Goal: Task Accomplishment & Management: Complete application form

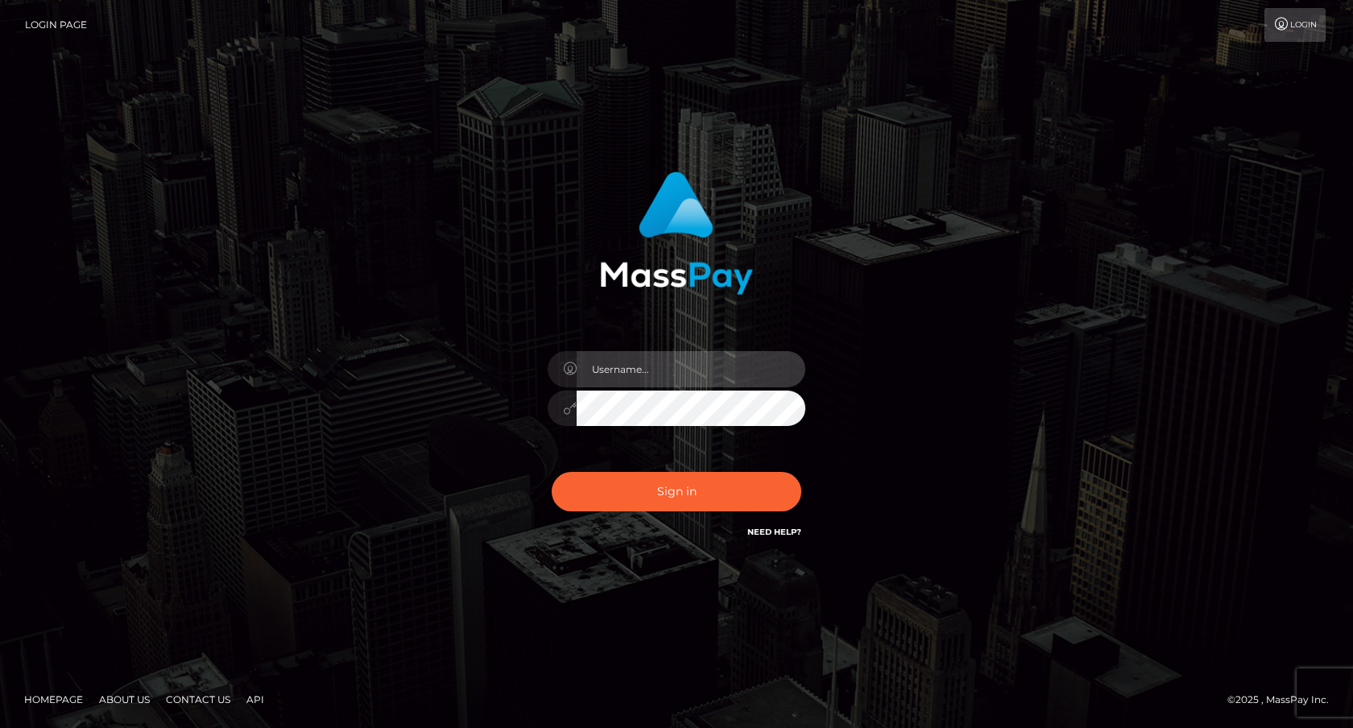
click at [645, 370] on input "text" at bounding box center [691, 369] width 229 height 36
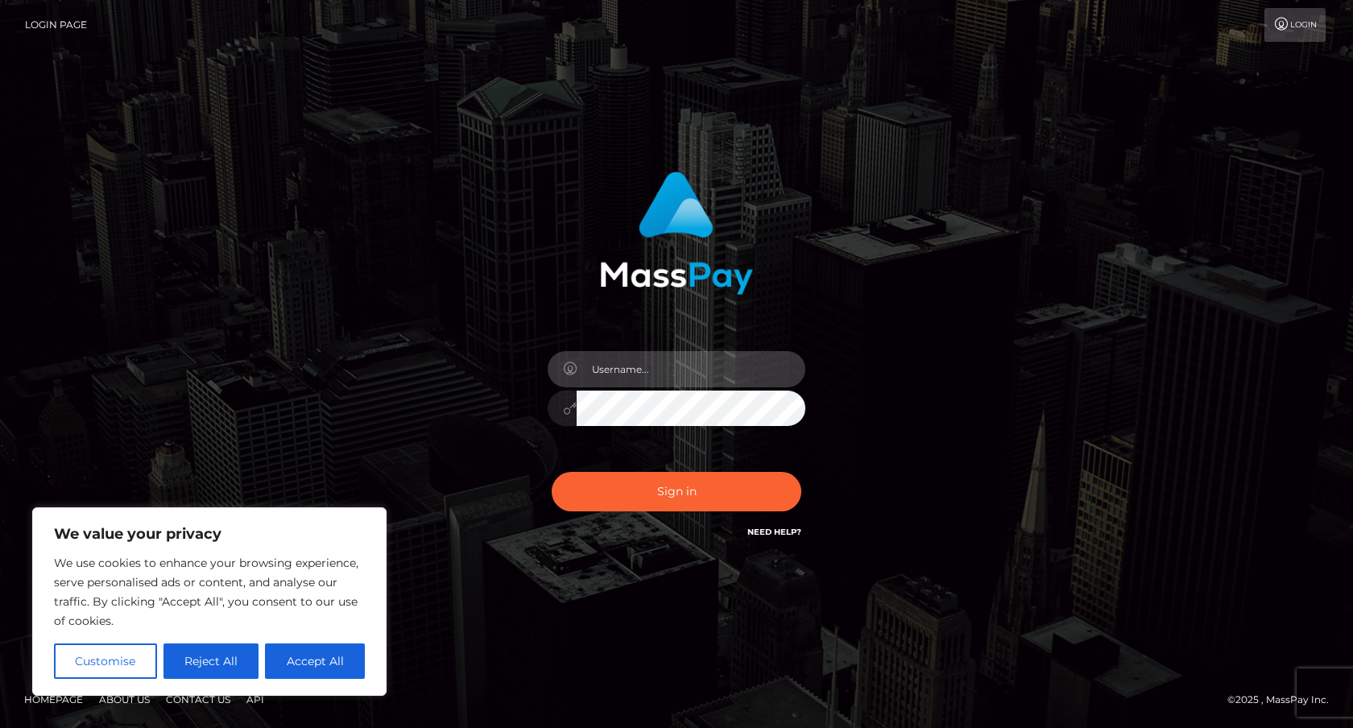
click at [641, 370] on input "text" at bounding box center [691, 369] width 229 height 36
type input "[EMAIL_ADDRESS][PERSON_NAME][DOMAIN_NAME]"
click at [552, 472] on button "Sign in" at bounding box center [677, 491] width 250 height 39
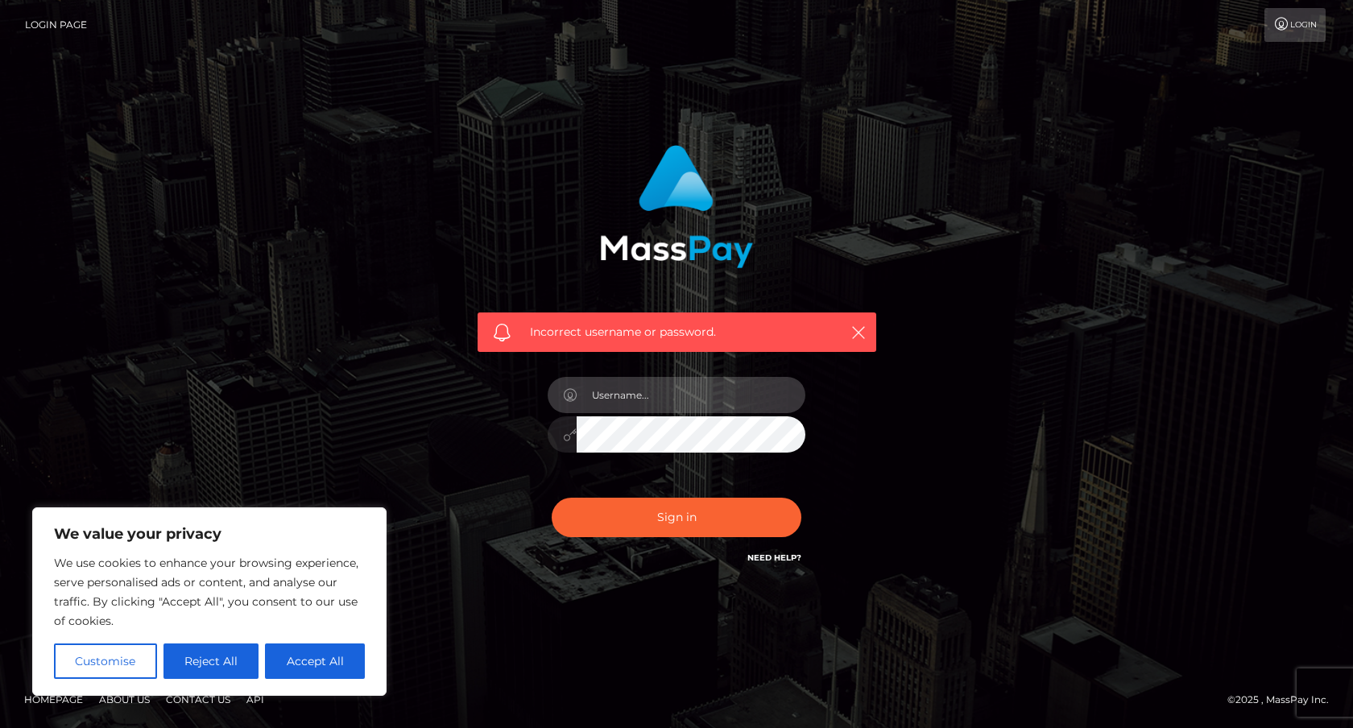
click at [686, 401] on input "text" at bounding box center [691, 395] width 229 height 36
type input "[EMAIL_ADDRESS][PERSON_NAME][DOMAIN_NAME]"
click at [552, 498] on button "Sign in" at bounding box center [677, 517] width 250 height 39
click at [788, 557] on link "Need Help?" at bounding box center [774, 558] width 54 height 10
click at [647, 415] on div at bounding box center [677, 426] width 282 height 123
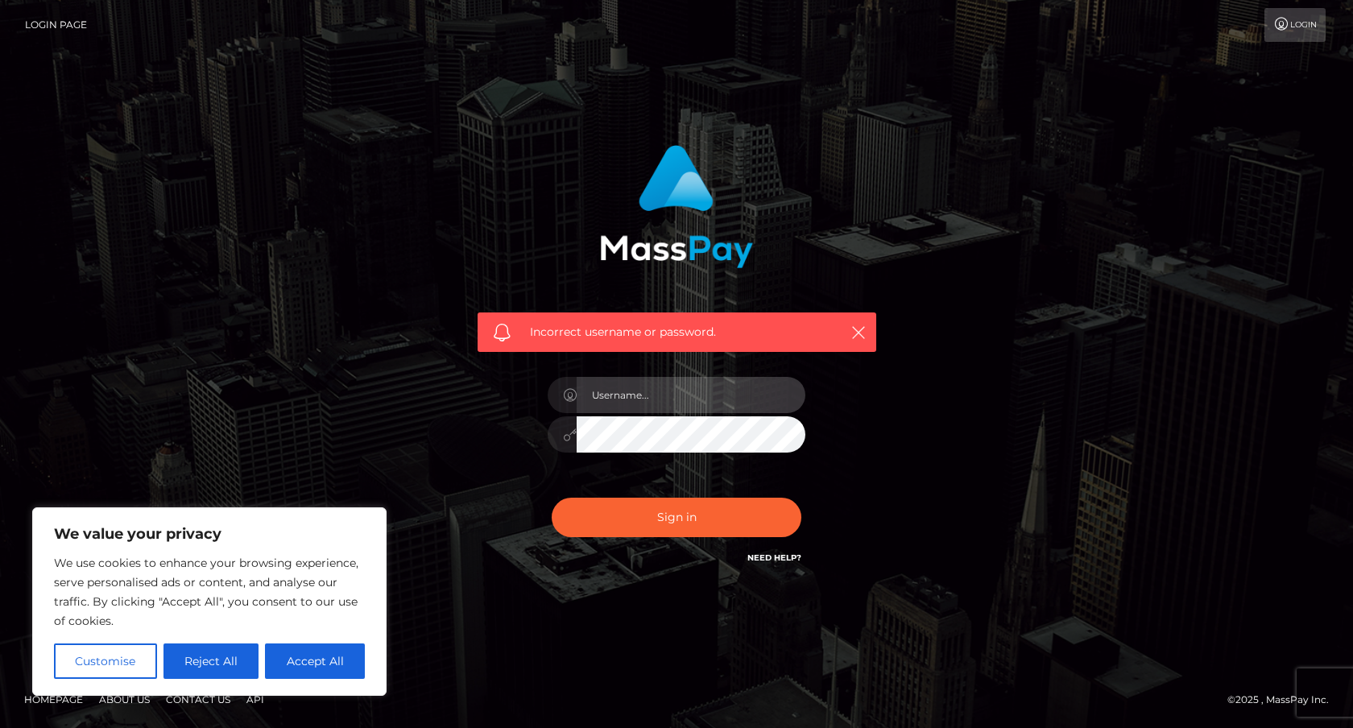
click at [652, 407] on input "text" at bounding box center [691, 395] width 229 height 36
